Goal: Task Accomplishment & Management: Complete application form

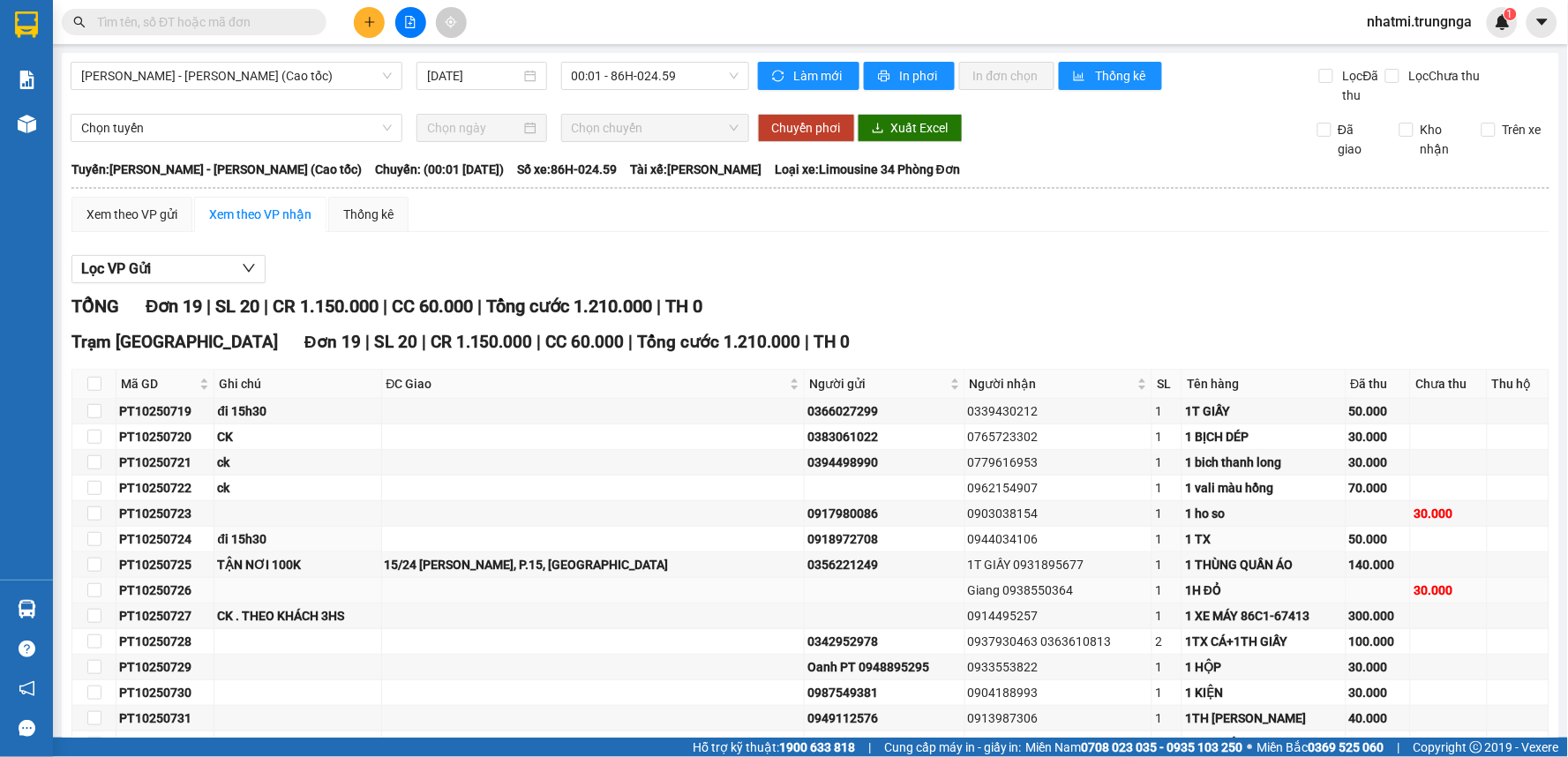
scroll to position [239, 0]
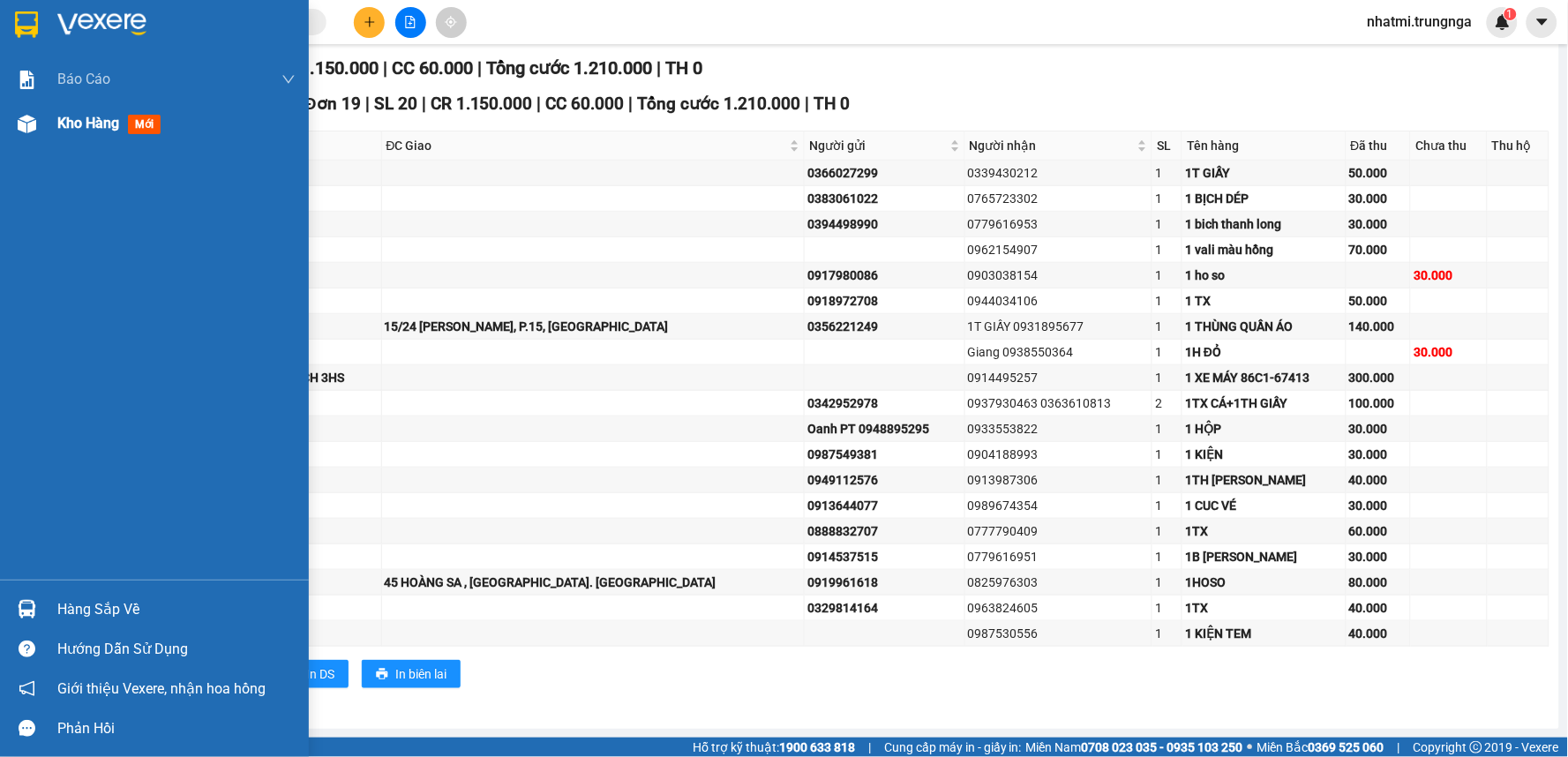
click at [55, 121] on div "Kho hàng mới" at bounding box center [155, 123] width 309 height 44
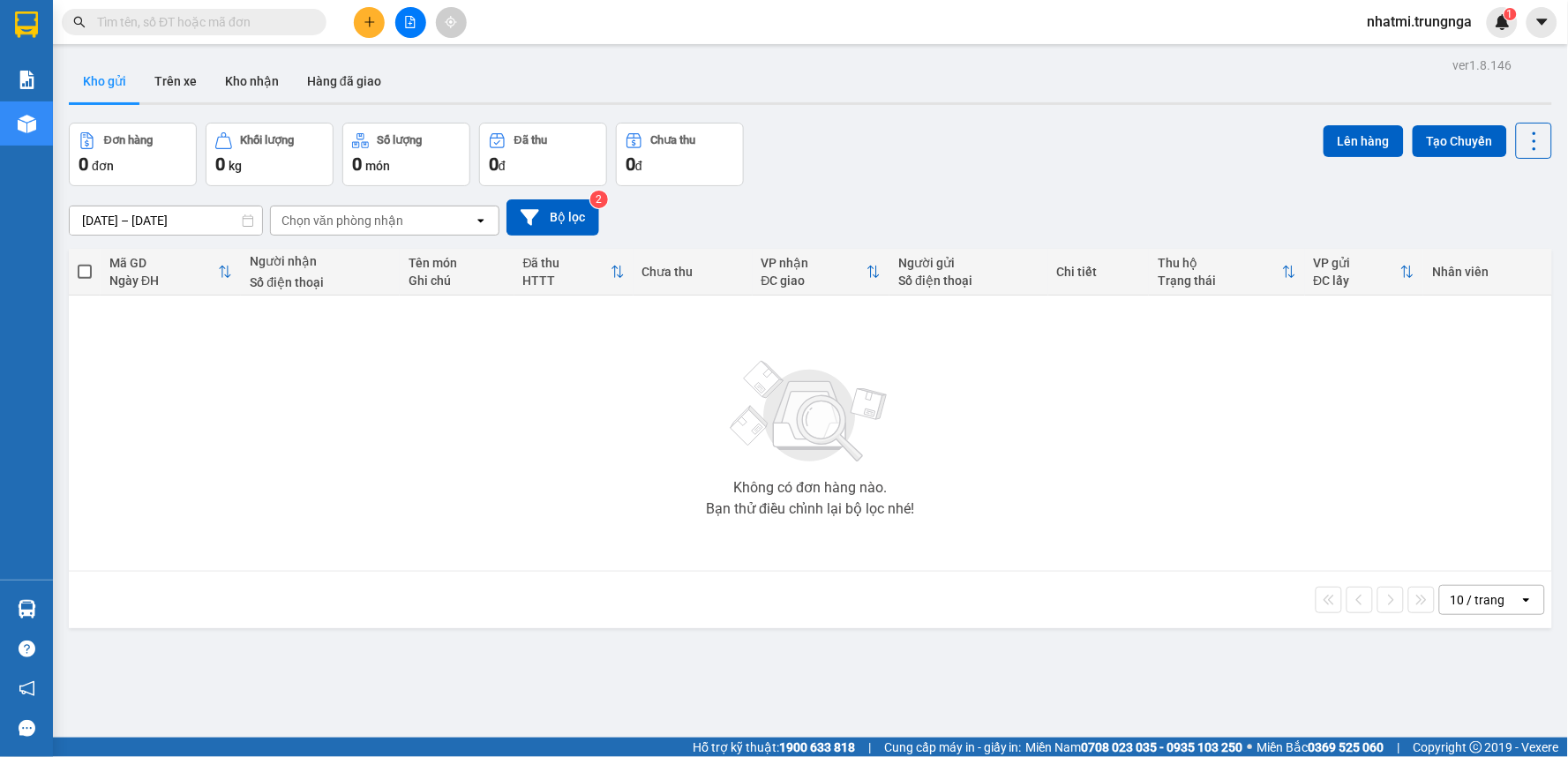
click at [367, 16] on icon "plus" at bounding box center [370, 22] width 13 height 13
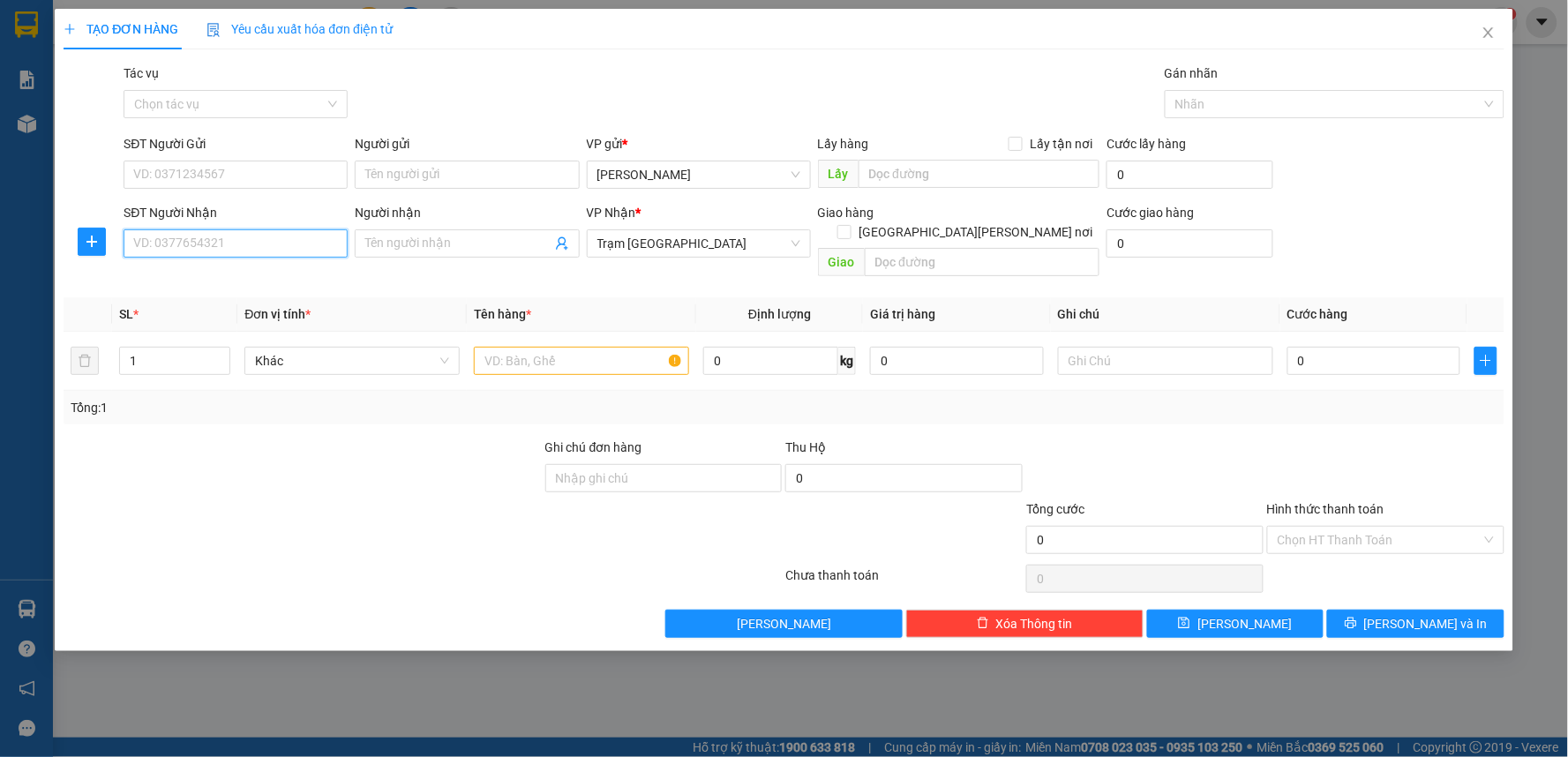
click at [254, 250] on input "SĐT Người Nhận" at bounding box center [235, 244] width 224 height 28
click at [312, 241] on input "SĐT Người Nhận" at bounding box center [235, 244] width 224 height 28
type input "0919932190"
click at [280, 275] on div "0919932190" at bounding box center [235, 279] width 202 height 20
type input "40.000"
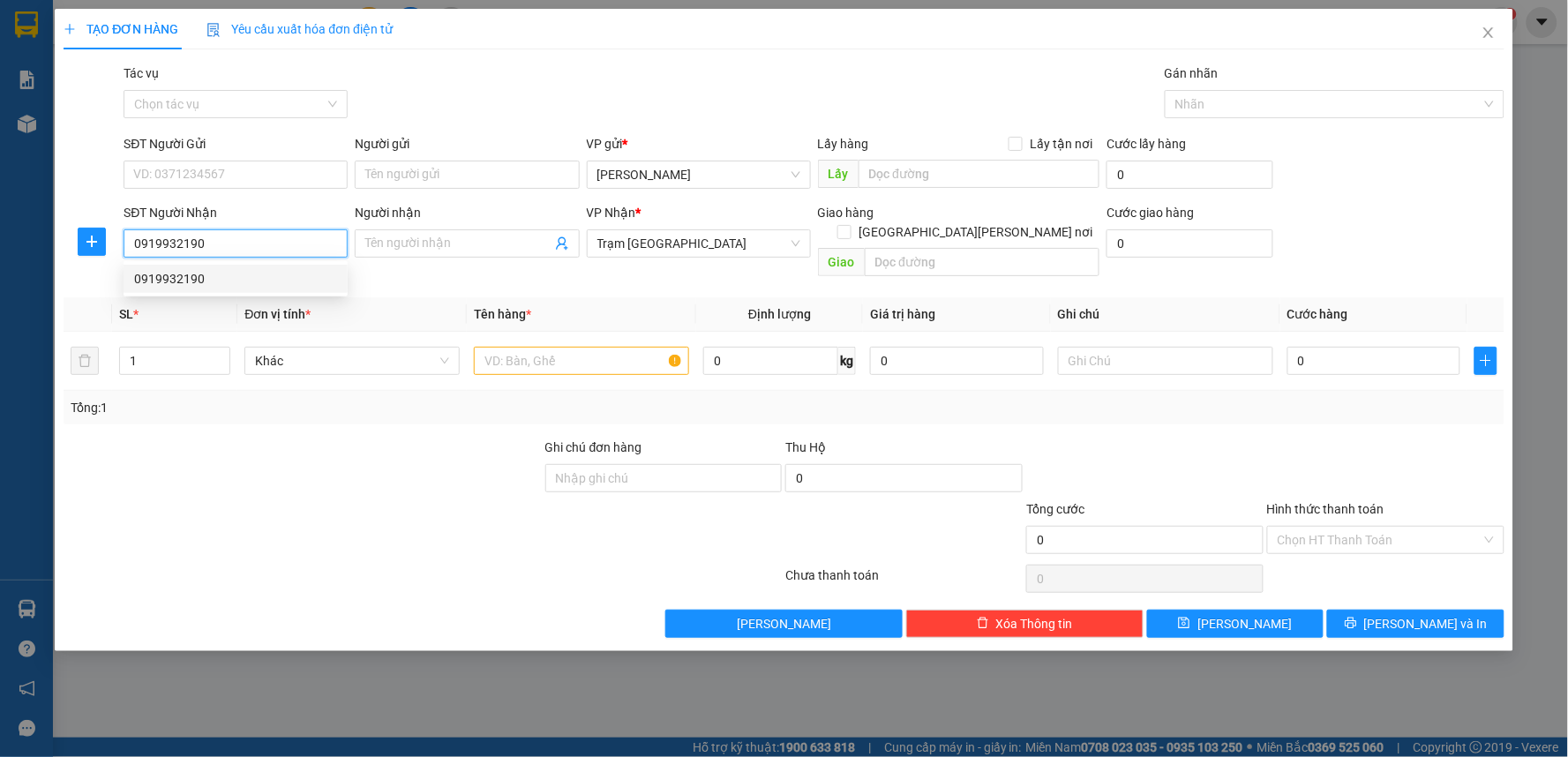
type input "40.000"
type input "0919932190"
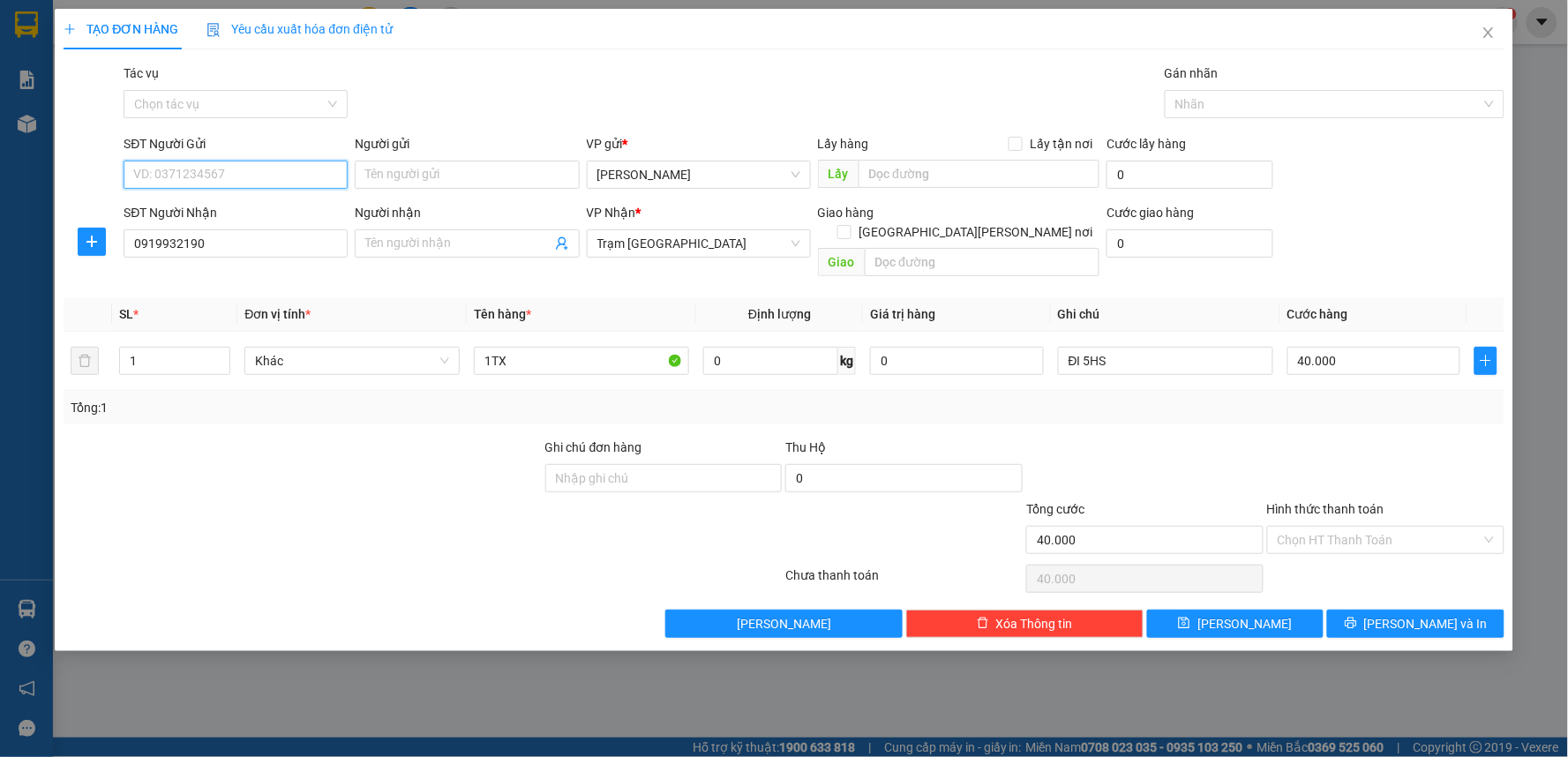
click at [236, 168] on input "SĐT Người Gửi" at bounding box center [235, 174] width 224 height 28
click at [210, 201] on div "0908020569" at bounding box center [235, 210] width 202 height 20
type input "0908020569"
click at [1332, 526] on input "Hình thức thanh toán" at bounding box center [1379, 539] width 203 height 26
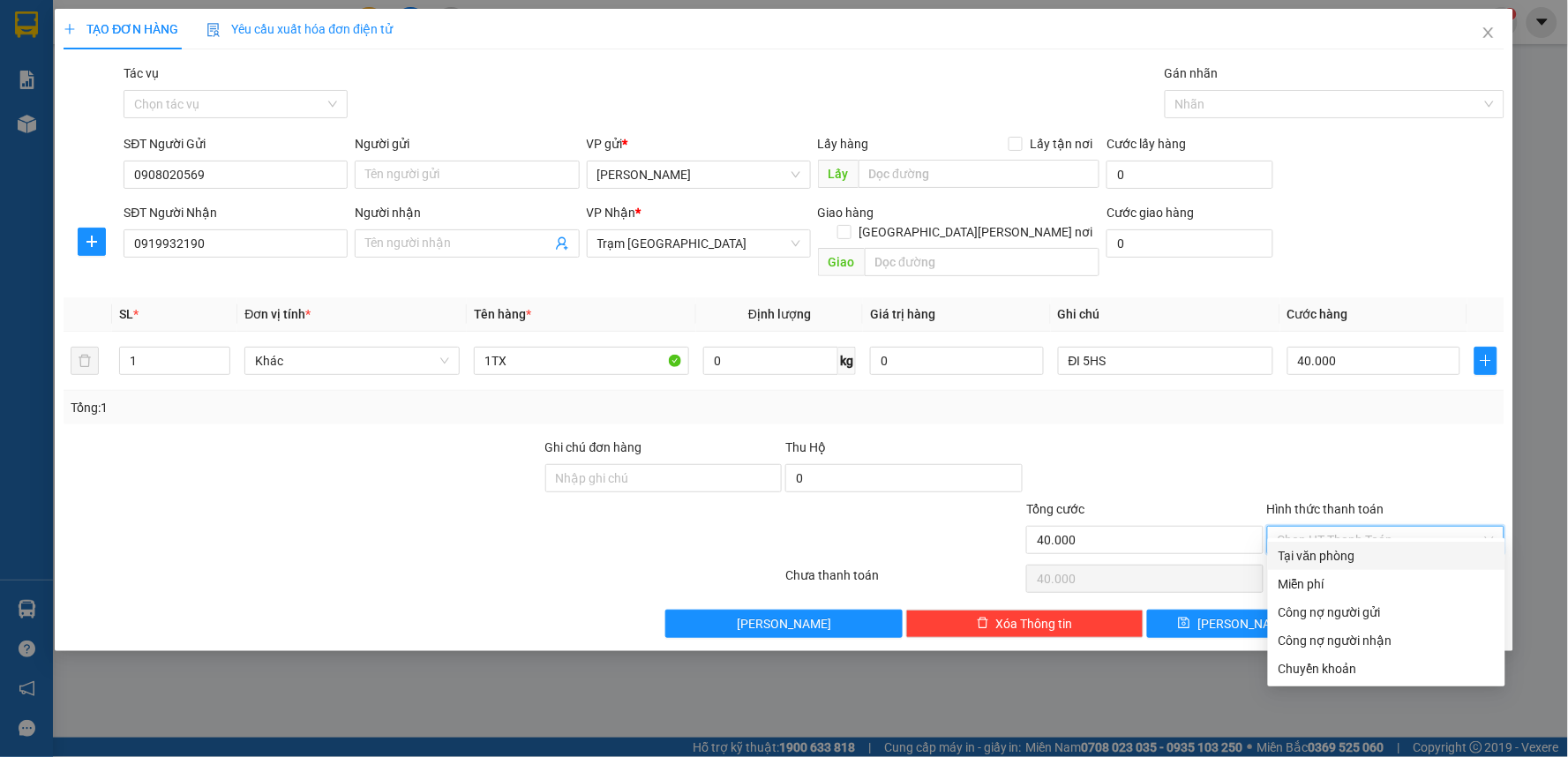
click at [1333, 554] on div "Tại văn phòng" at bounding box center [1386, 556] width 216 height 20
type input "0"
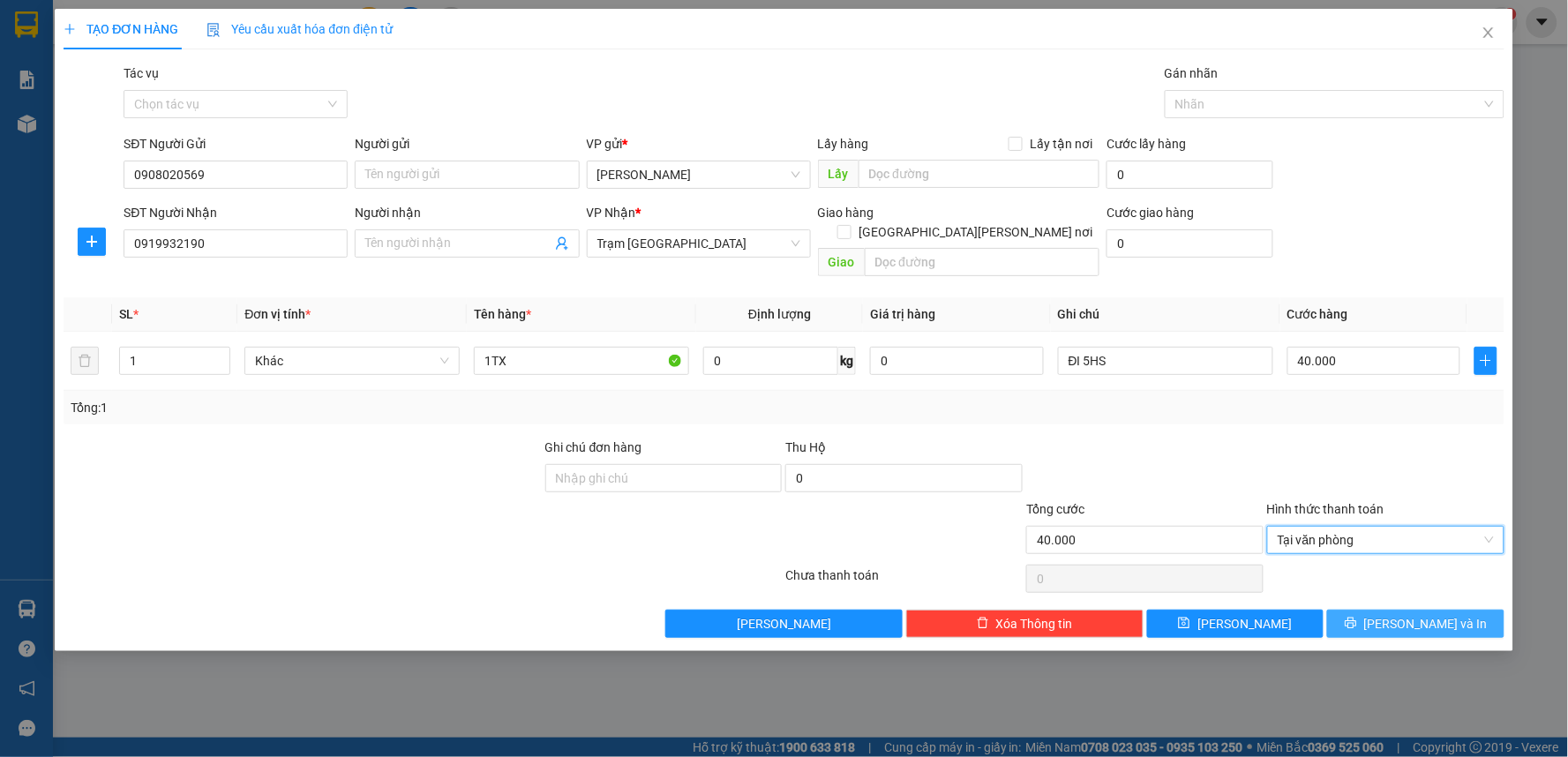
click at [1356, 617] on icon "printer" at bounding box center [1351, 623] width 12 height 12
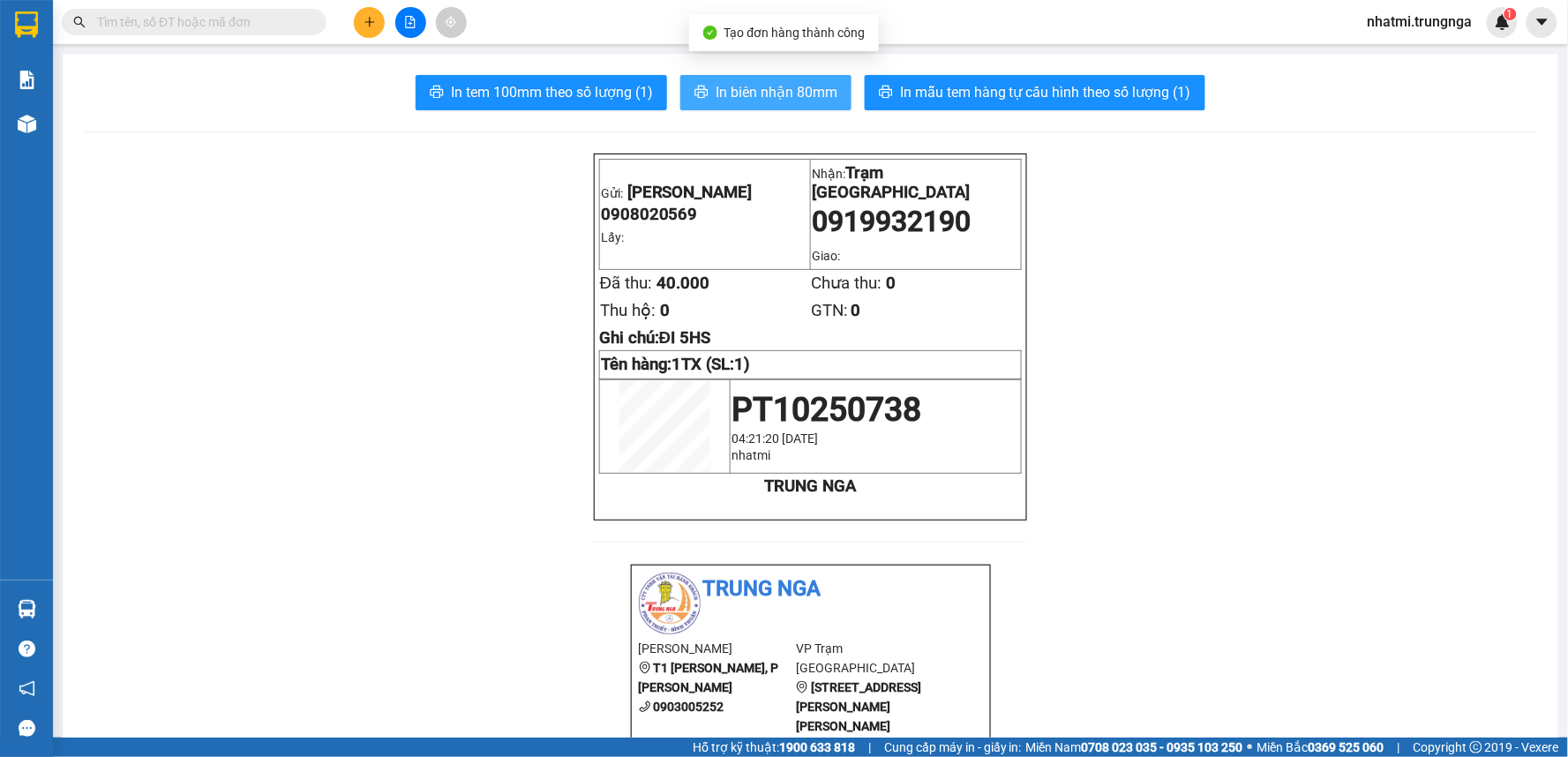
click at [744, 85] on span "In biên nhận 80mm" at bounding box center [776, 92] width 121 height 22
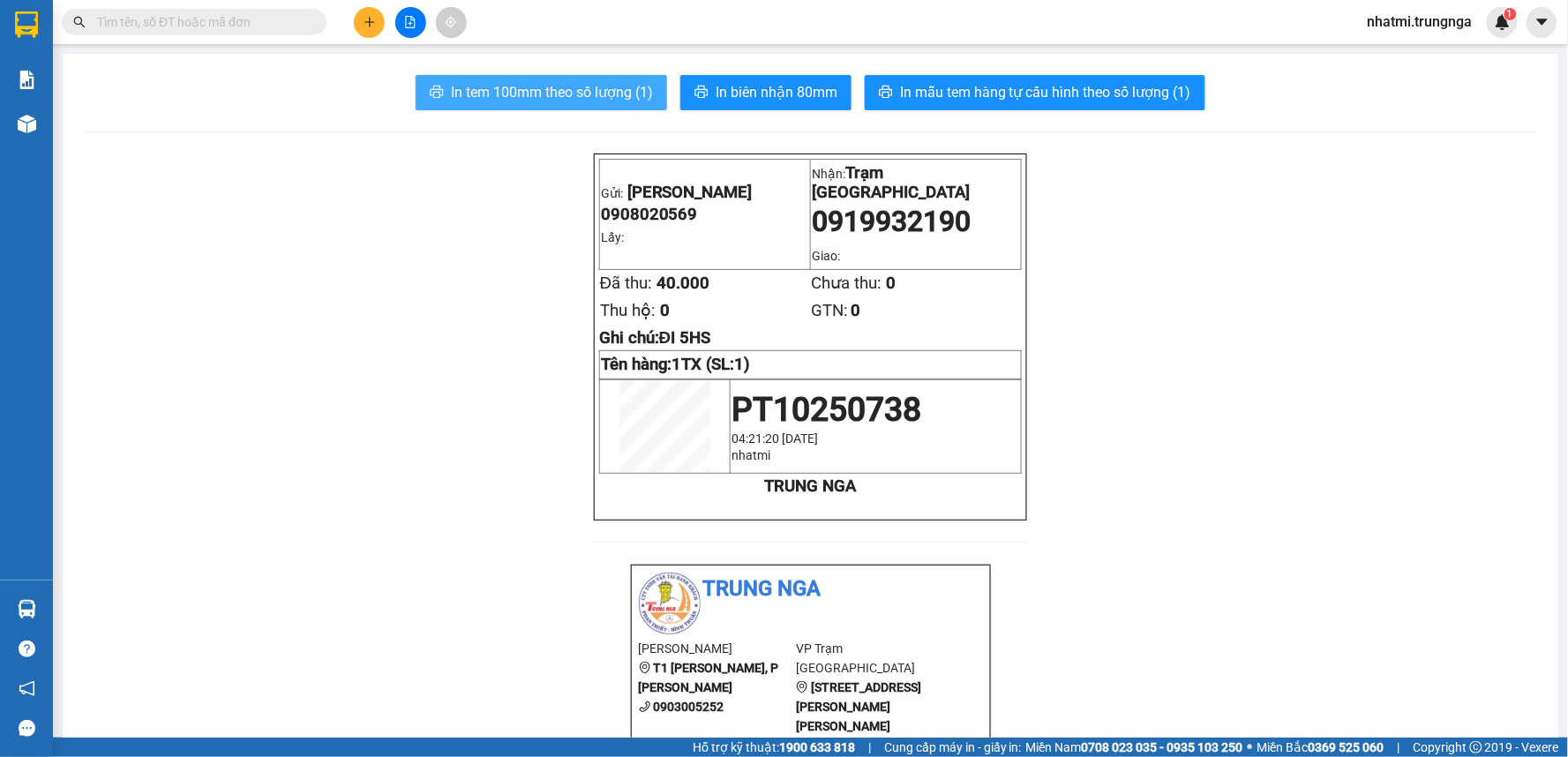
click at [632, 91] on span "In tem 100mm theo số lượng (1)" at bounding box center [552, 92] width 202 height 22
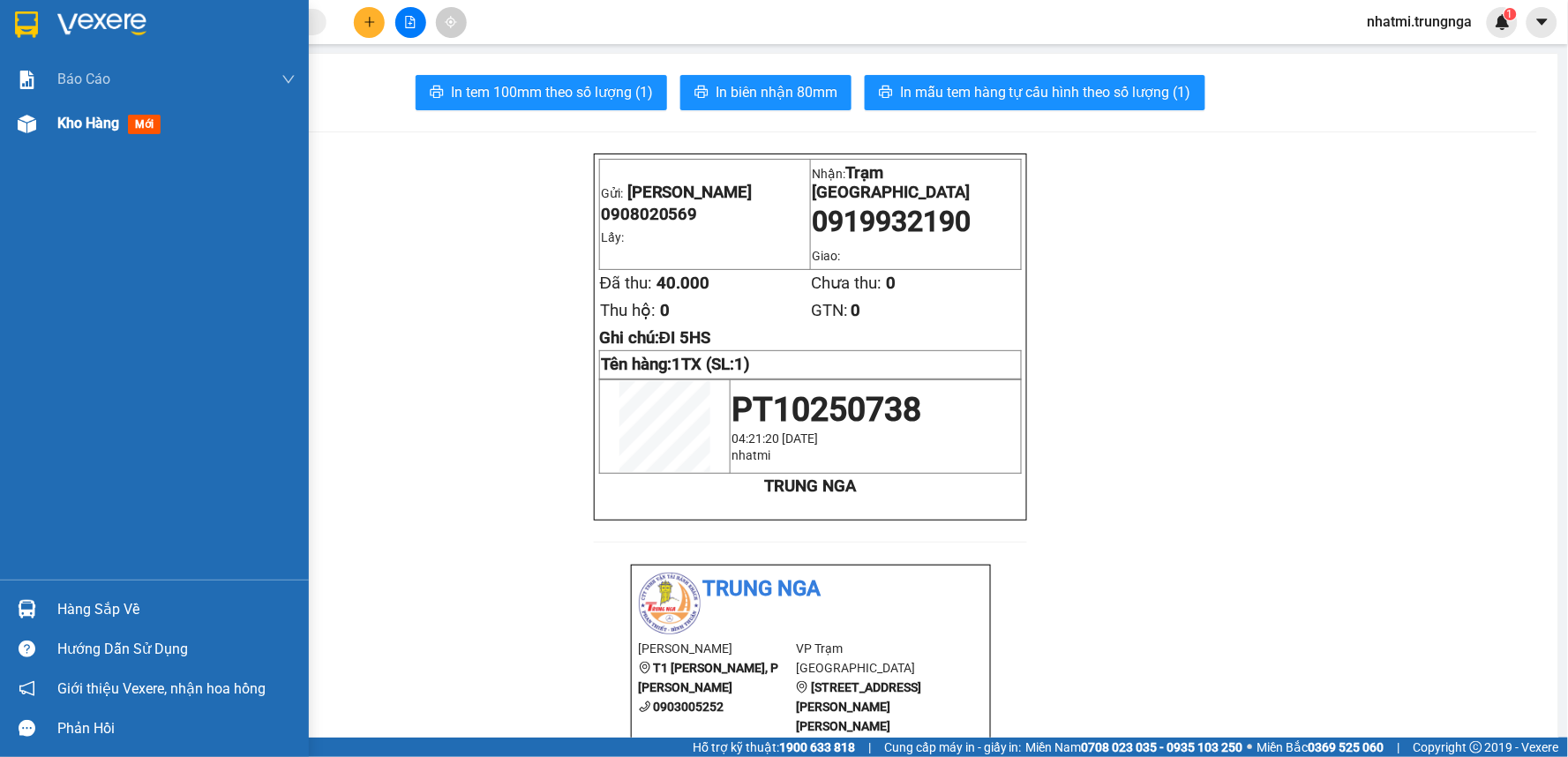
click at [84, 128] on span "Kho hàng" at bounding box center [88, 122] width 62 height 17
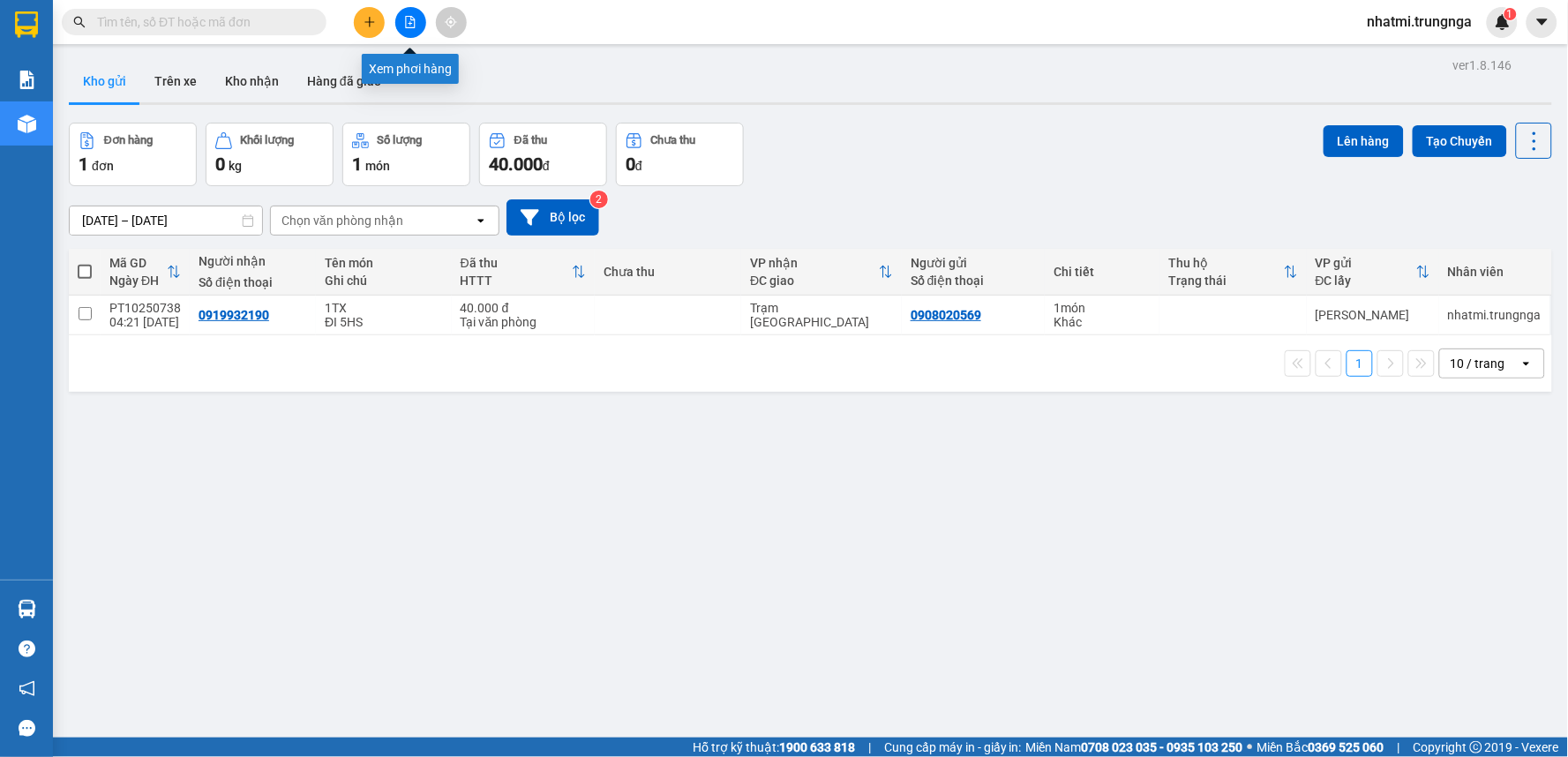
click at [413, 29] on button at bounding box center [411, 22] width 31 height 31
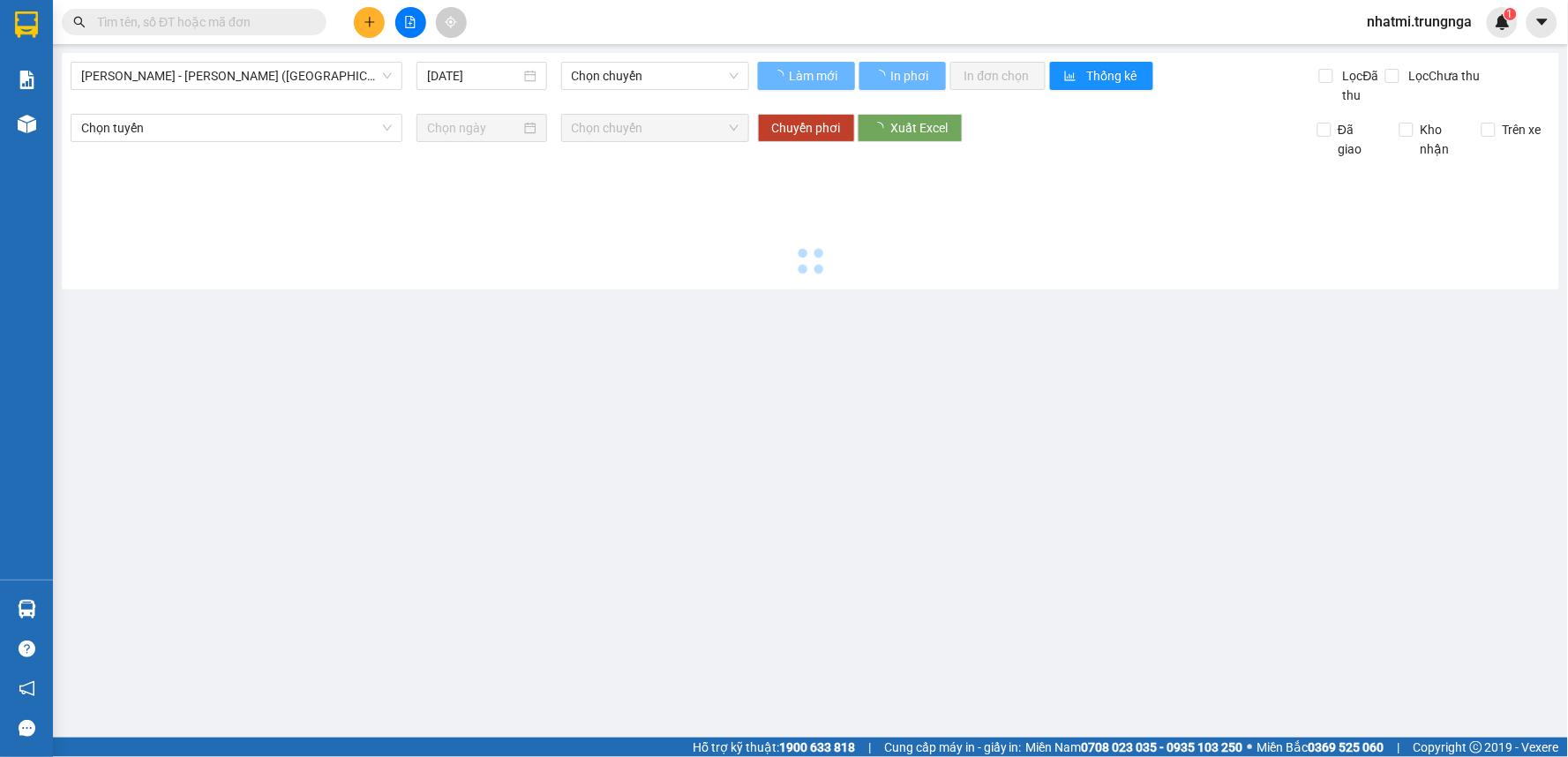
type input "[DATE]"
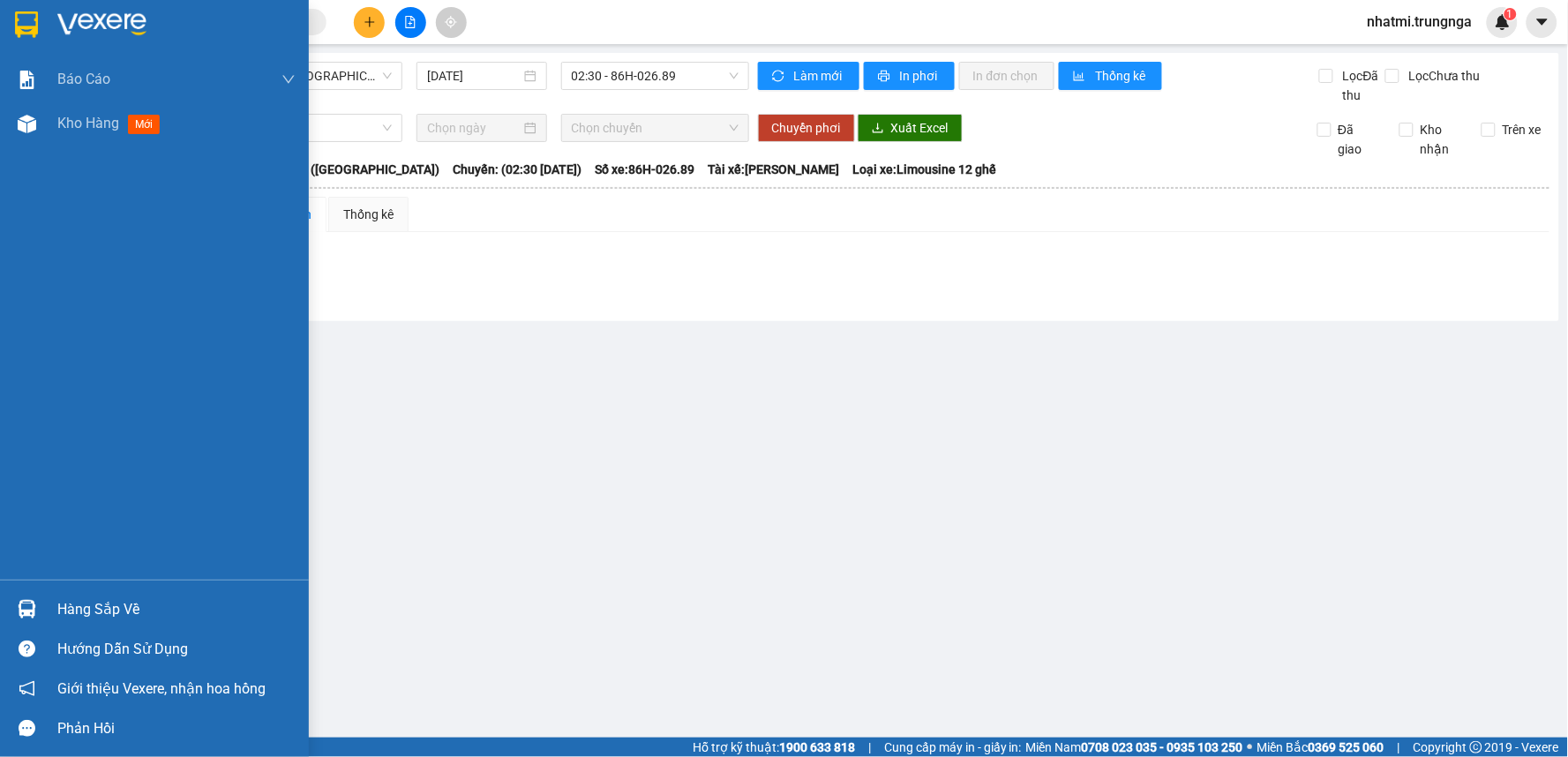
click at [48, 123] on div "Kho hàng mới" at bounding box center [155, 123] width 309 height 44
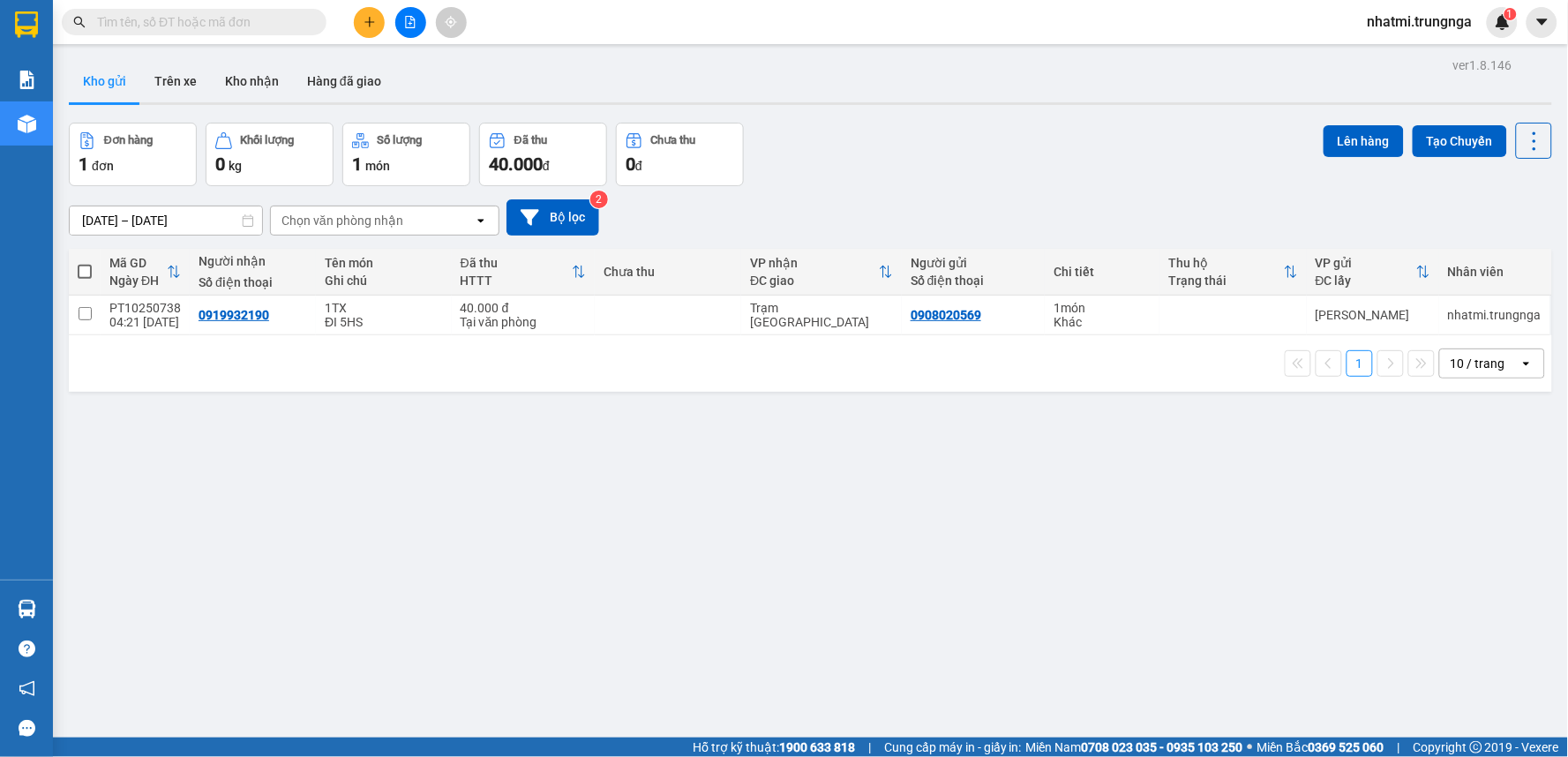
click at [371, 40] on div "Kết quả tìm kiếm ( 0 ) Bộ lọc No Data nhatmi.trungnga 1" at bounding box center [784, 22] width 1568 height 44
click at [371, 39] on div "Kết quả tìm kiếm ( 0 ) Bộ lọc No Data nhatmi.trungnga 1" at bounding box center [784, 22] width 1568 height 44
click at [374, 22] on icon "plus" at bounding box center [370, 22] width 13 height 13
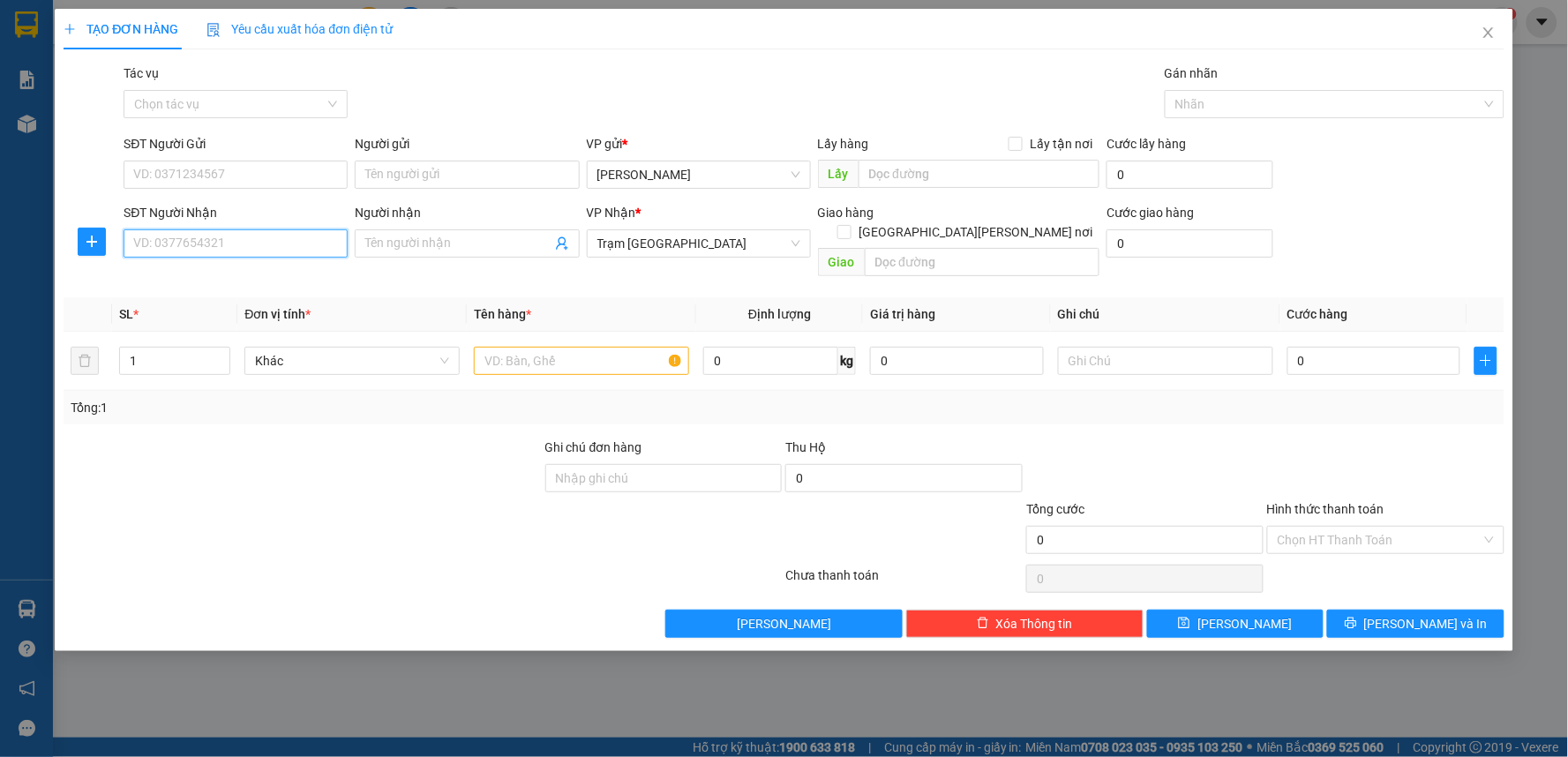
click at [277, 236] on input "SĐT Người Nhận" at bounding box center [235, 244] width 224 height 28
type input "0913997323"
click at [291, 168] on input "SĐT Người Gửi" at bounding box center [235, 174] width 224 height 28
type input "0946391801"
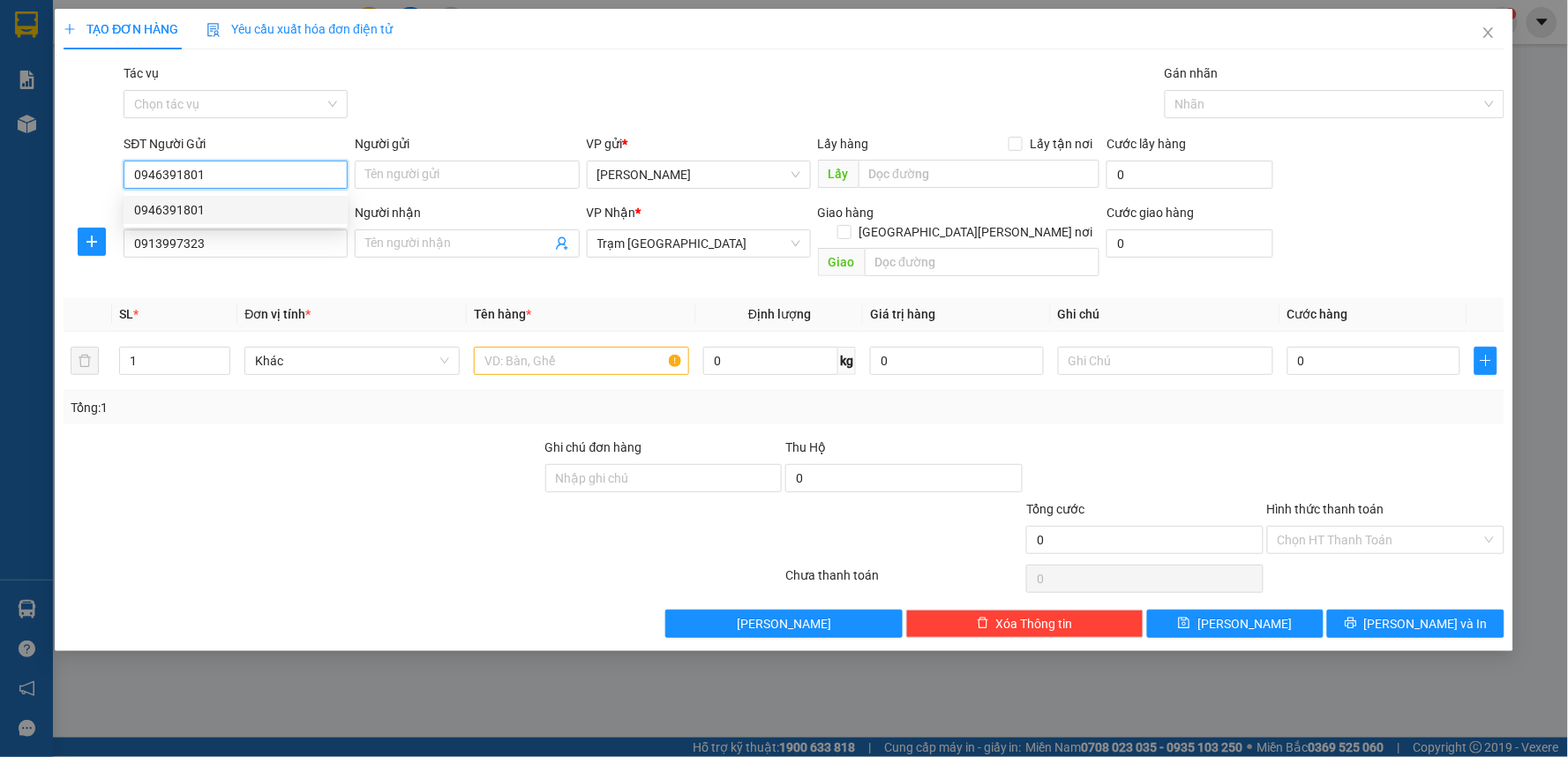
click at [202, 215] on div "0946391801" at bounding box center [235, 210] width 202 height 20
type input "50.000"
type input "0946391801"
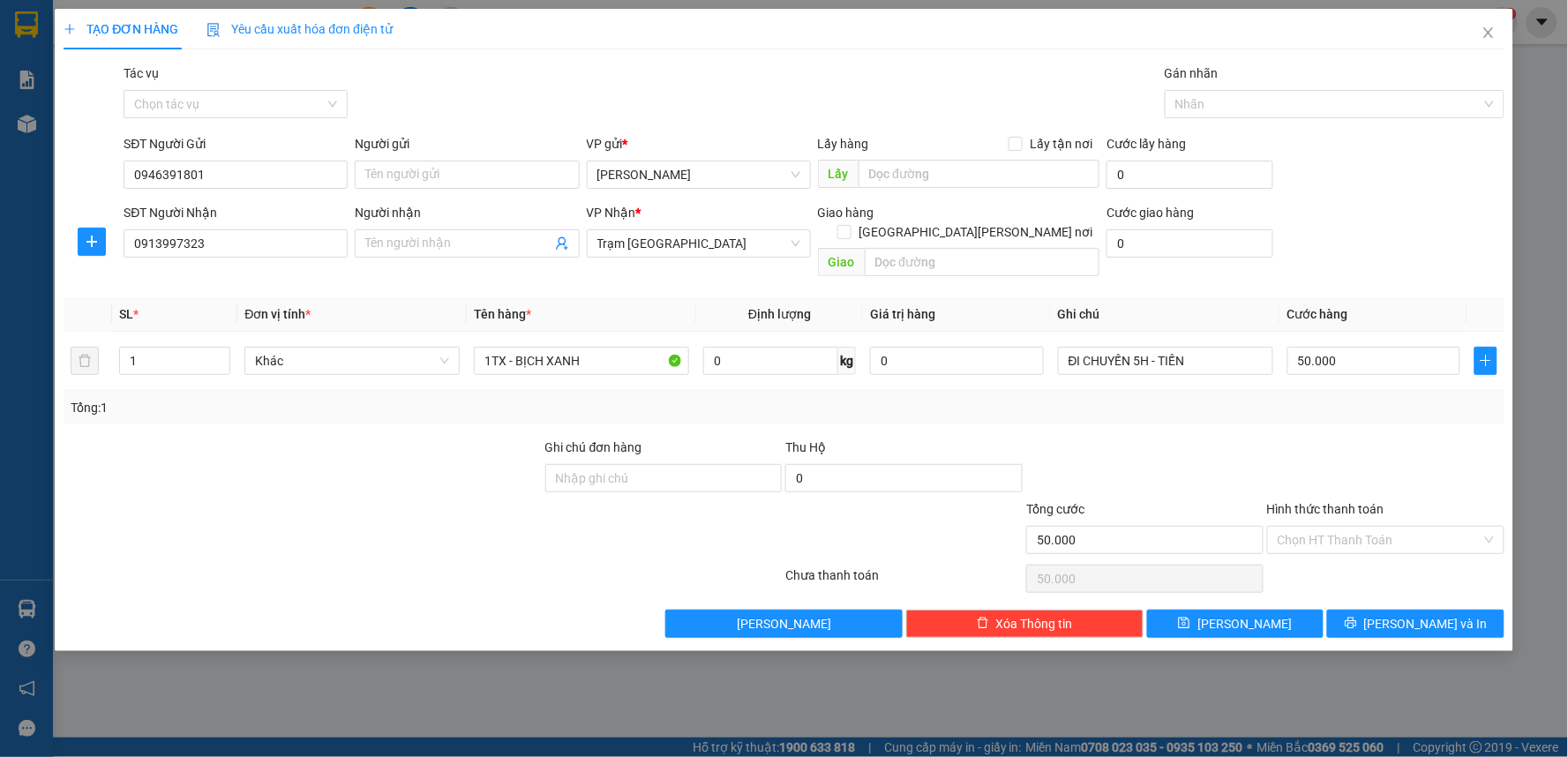
click at [501, 398] on div "Tổng: 1" at bounding box center [784, 408] width 1441 height 33
click at [1207, 346] on input "ĐI CHUYẾN 5H - TIẾN" at bounding box center [1165, 360] width 215 height 28
type input "ĐI CHUYẾN 5H"
click at [1392, 526] on input "Hình thức thanh toán" at bounding box center [1379, 539] width 203 height 26
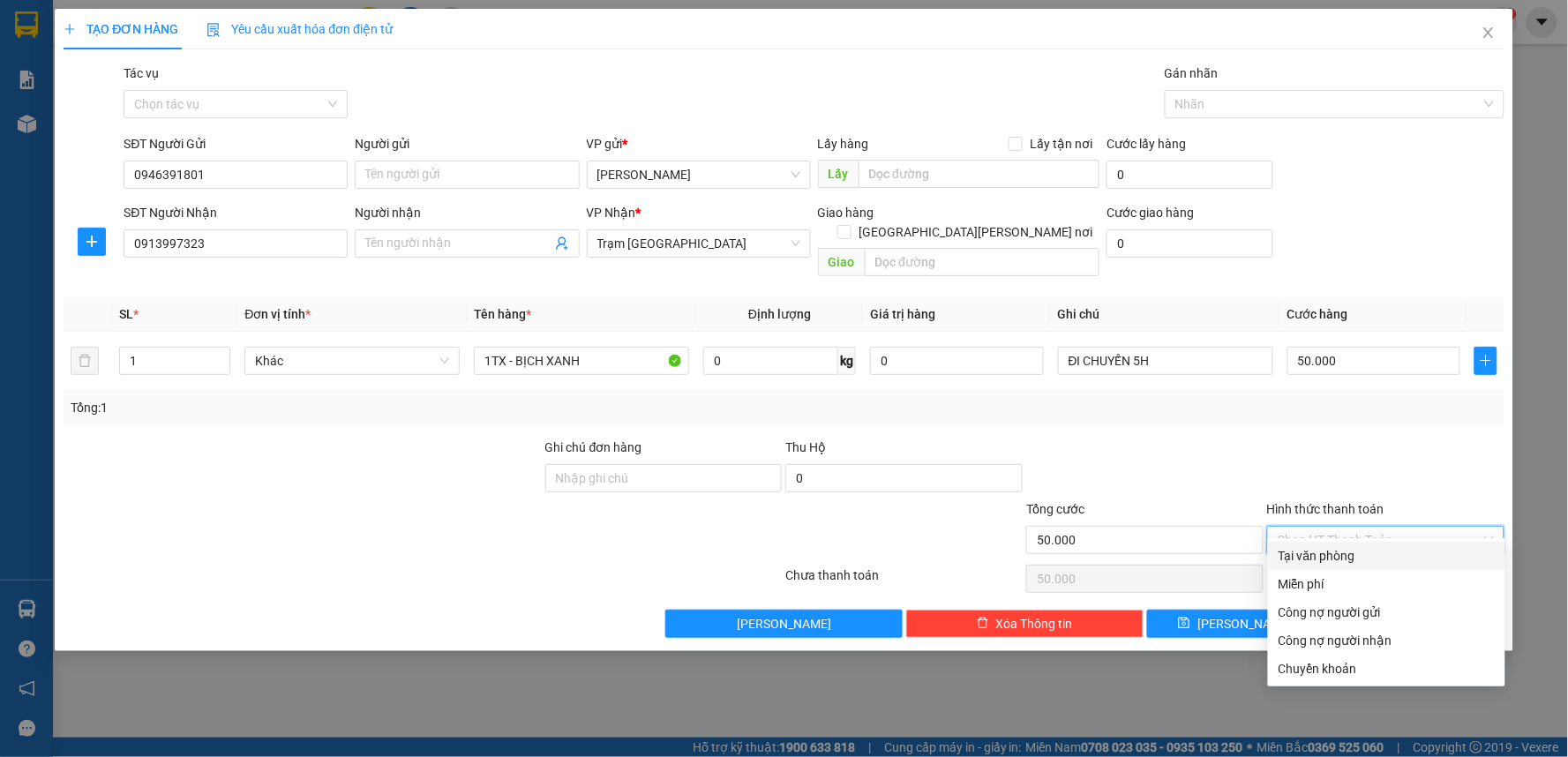
click at [1343, 549] on div "Tại văn phòng" at bounding box center [1386, 556] width 216 height 20
type input "0"
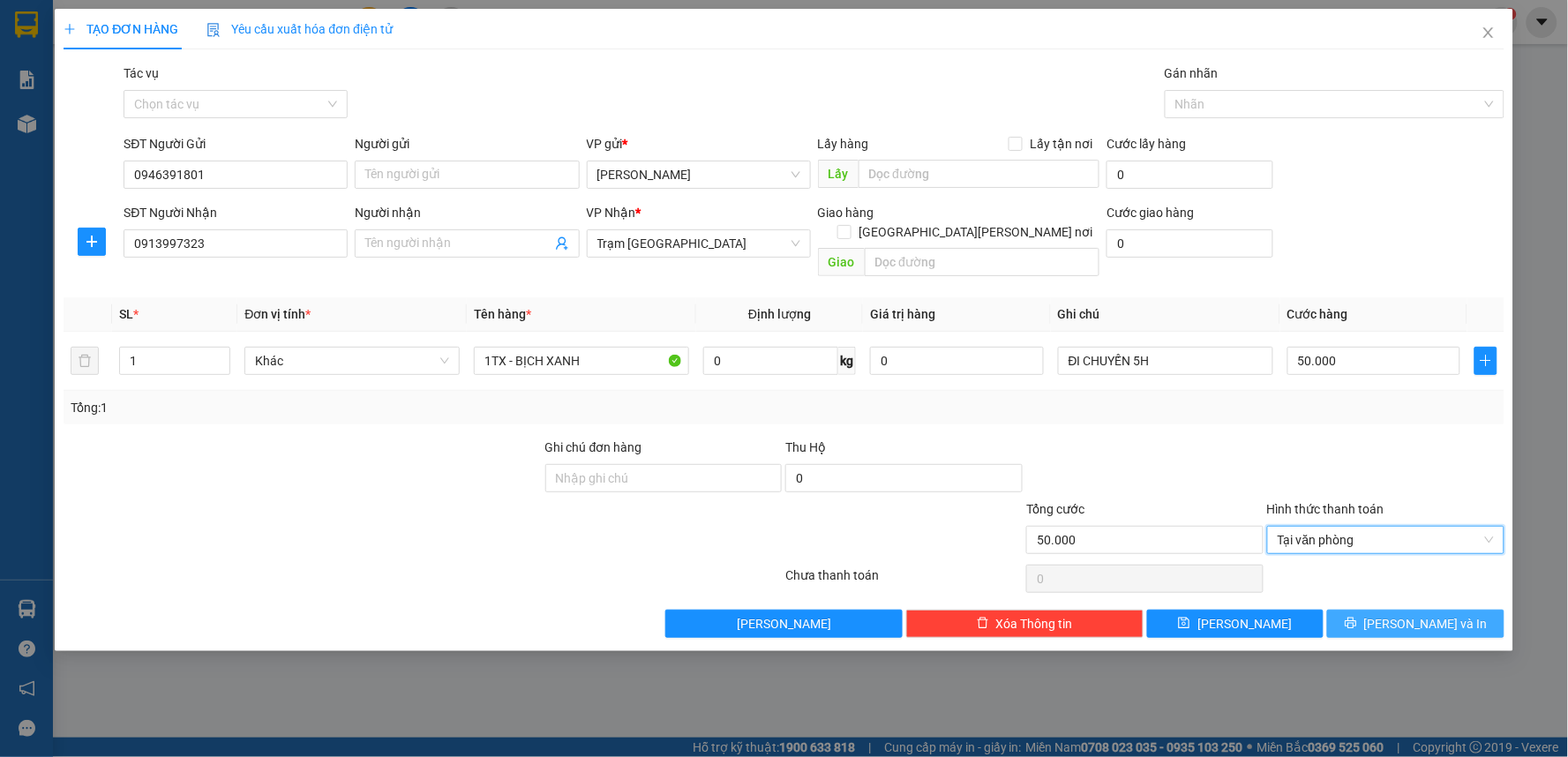
click at [1417, 614] on span "Lưu và In" at bounding box center [1425, 624] width 123 height 20
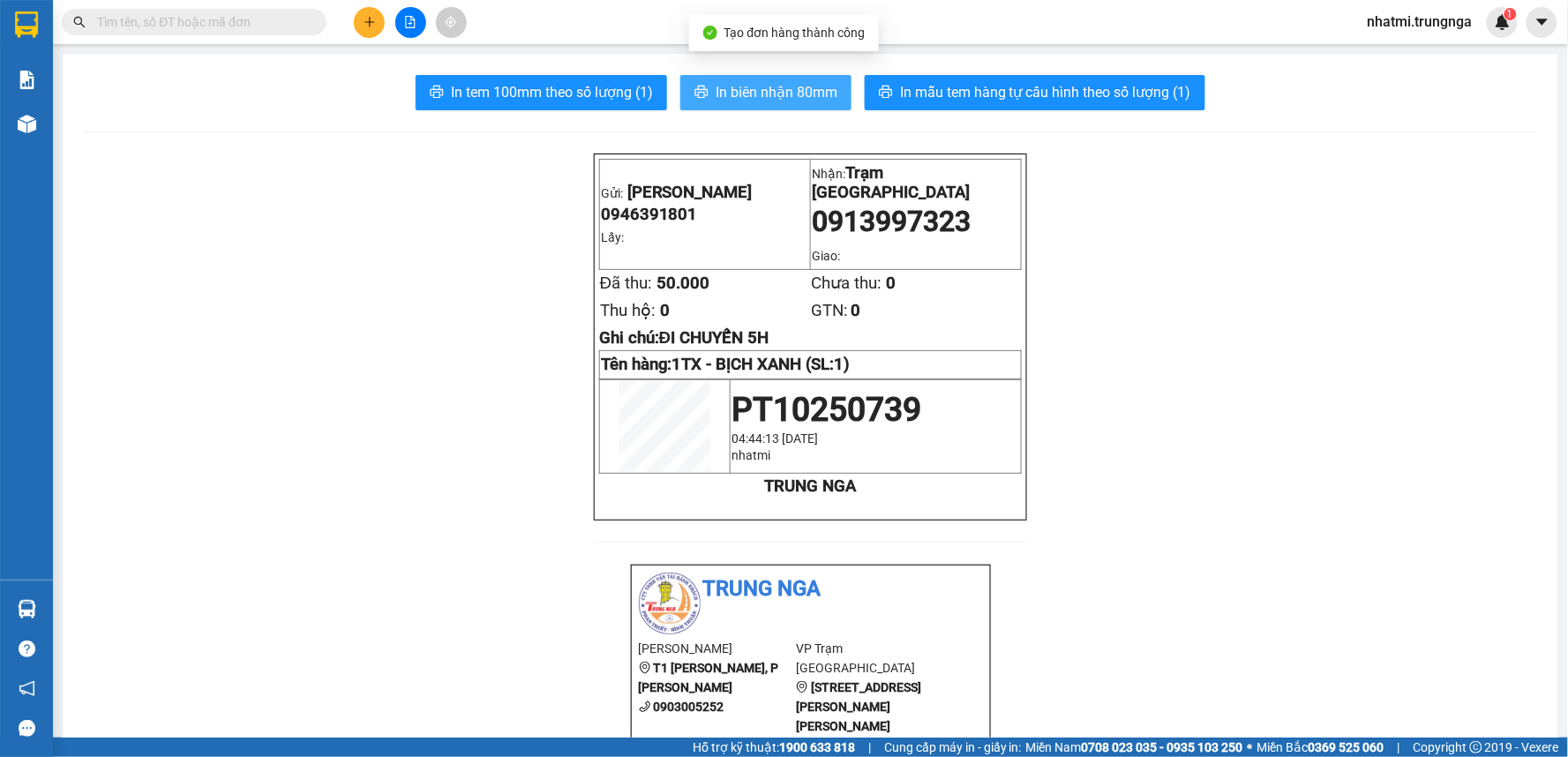
drag, startPoint x: 735, startPoint y: 94, endPoint x: 745, endPoint y: 111, distance: 19.7
click at [736, 93] on span "In biên nhận 80mm" at bounding box center [776, 92] width 121 height 22
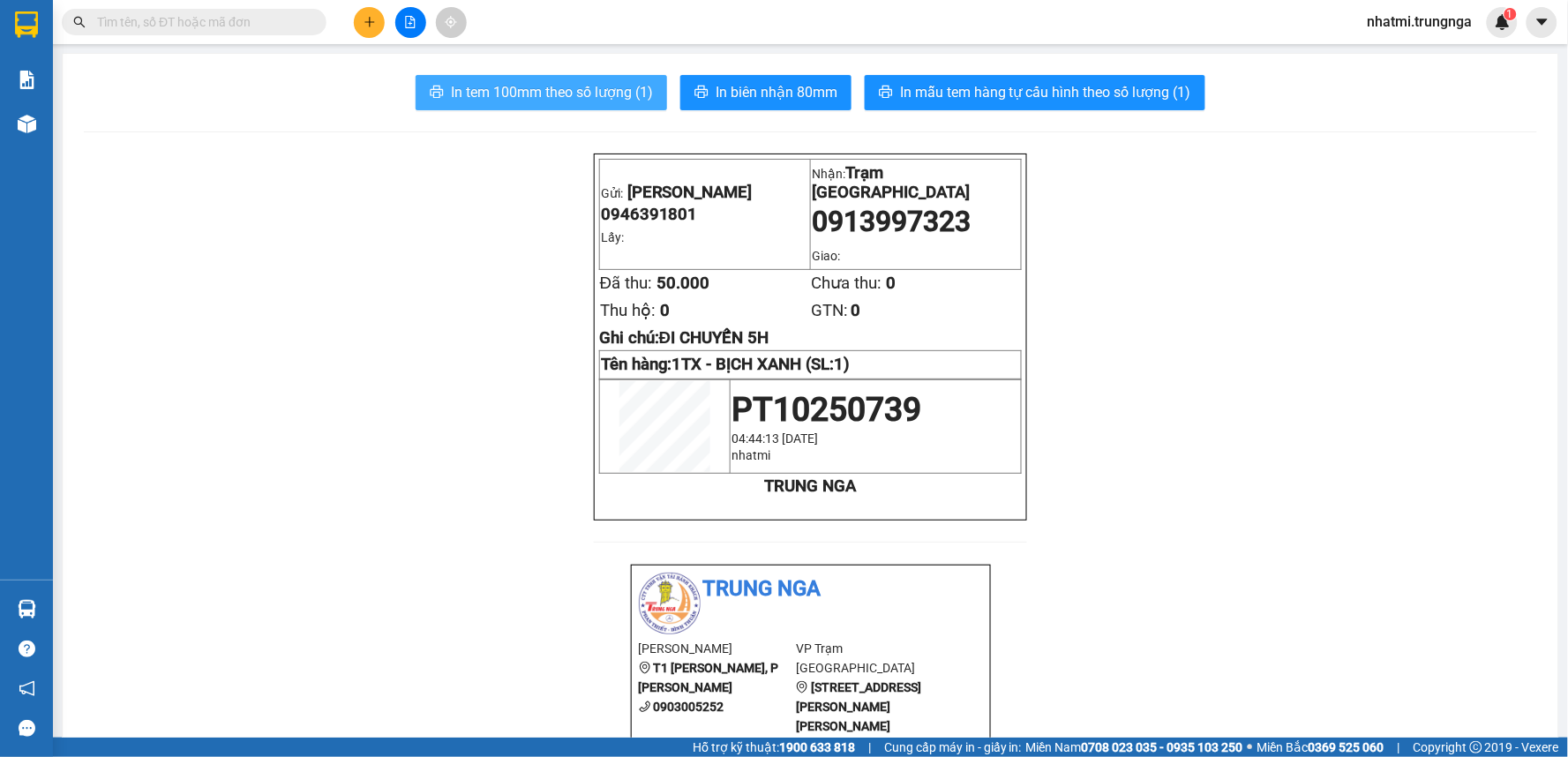
click at [628, 98] on span "In tem 100mm theo số lượng (1)" at bounding box center [552, 92] width 202 height 22
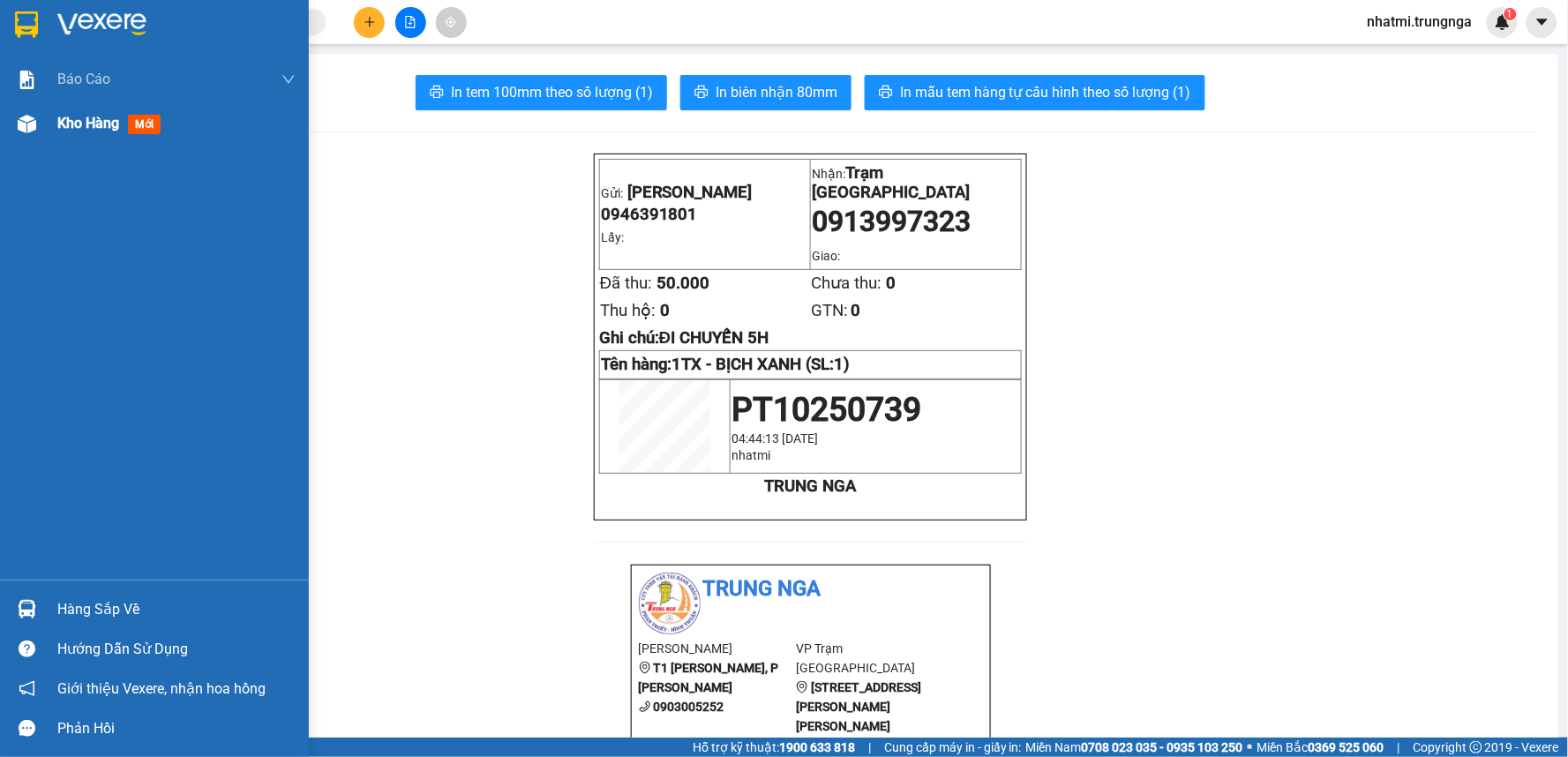
click at [111, 126] on span "Kho hàng" at bounding box center [88, 122] width 62 height 17
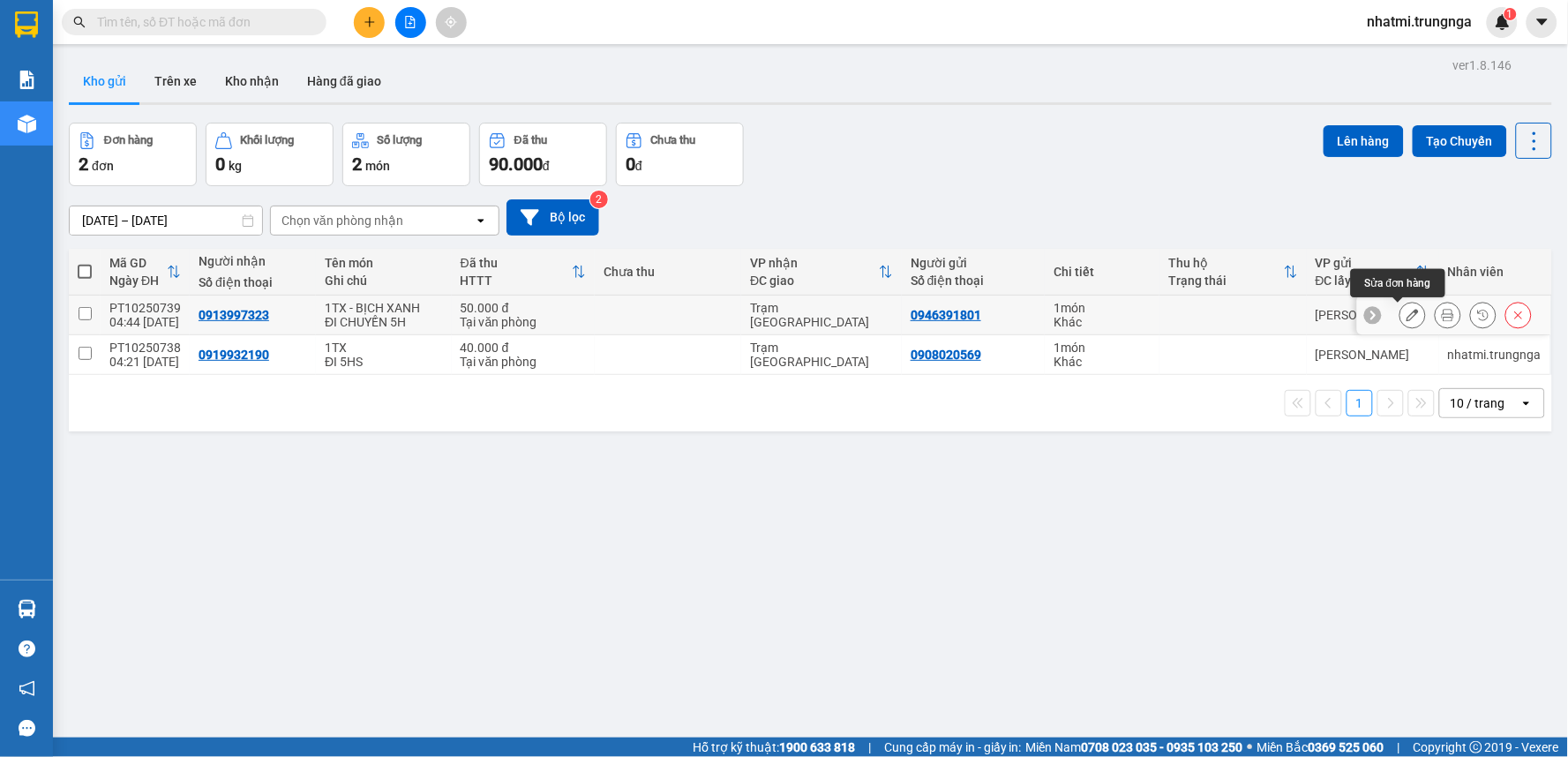
click at [1405, 318] on button at bounding box center [1411, 316] width 24 height 31
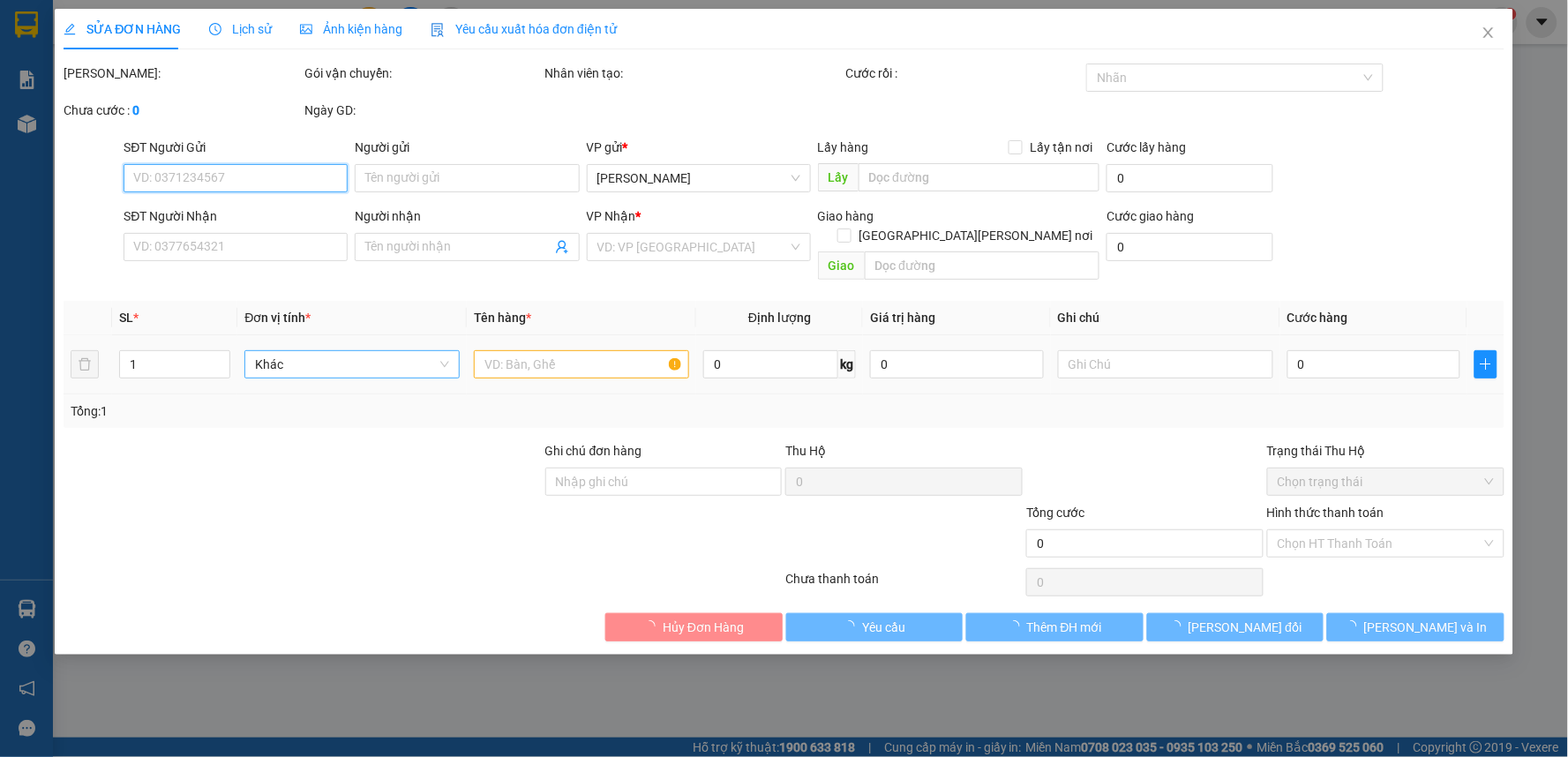
type input "0946391801"
type input "0913997323"
type input "50.000"
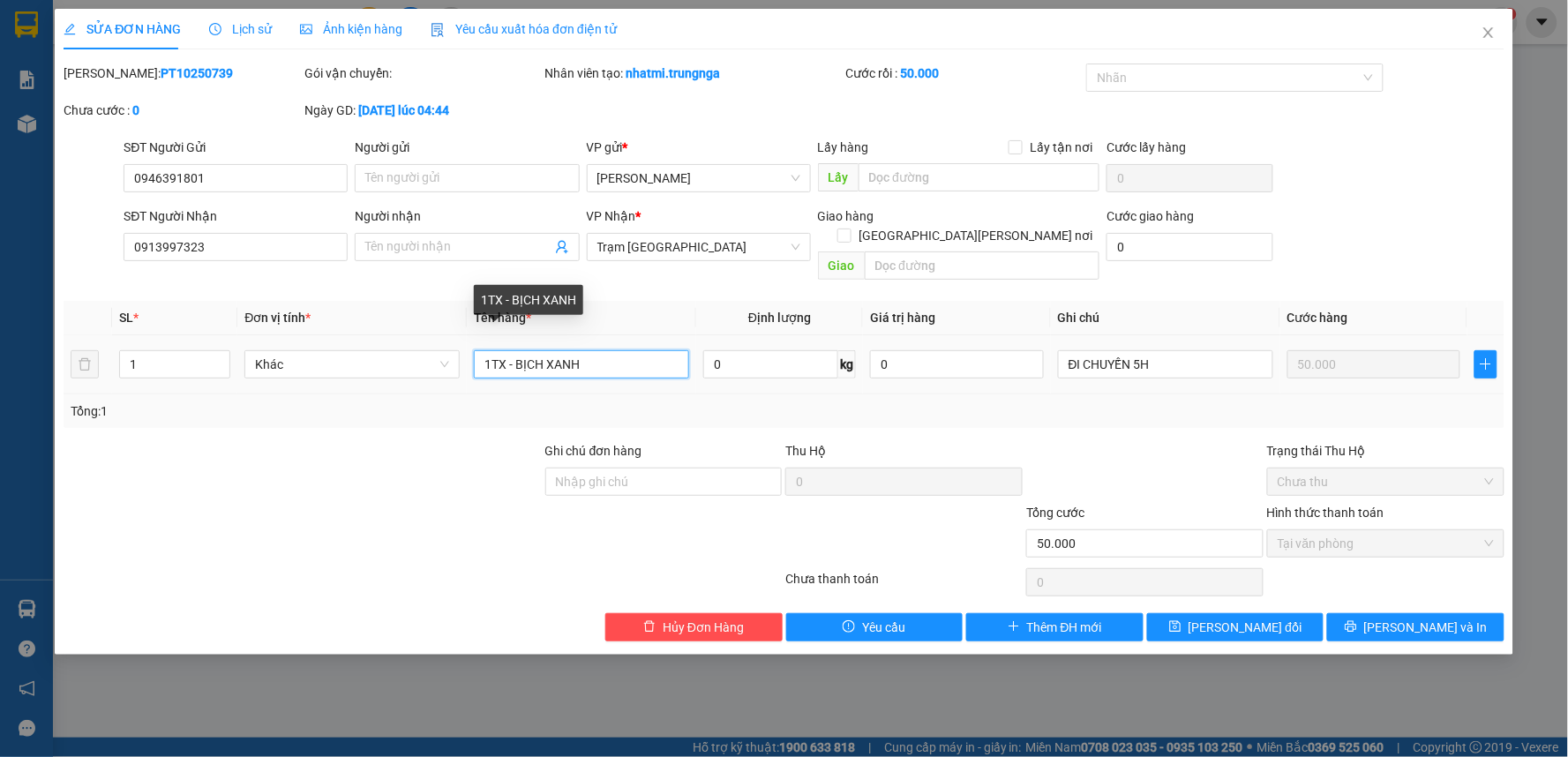
click at [615, 350] on input "1TX - BỊCH XANH" at bounding box center [581, 364] width 215 height 28
type input "1TX"
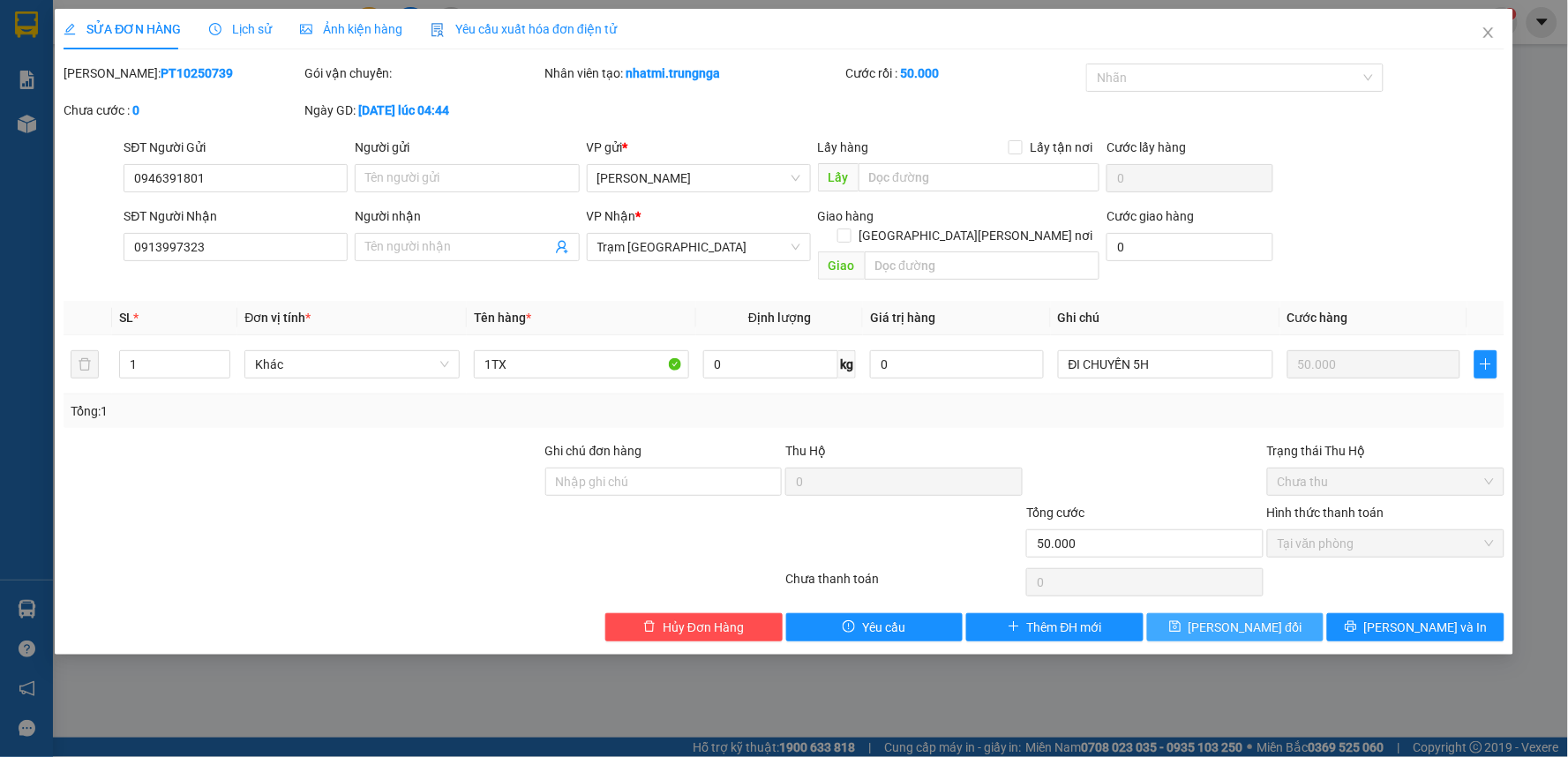
click at [1282, 613] on button "Lưu thay đổi" at bounding box center [1235, 627] width 177 height 28
